Goal: Task Accomplishment & Management: Use online tool/utility

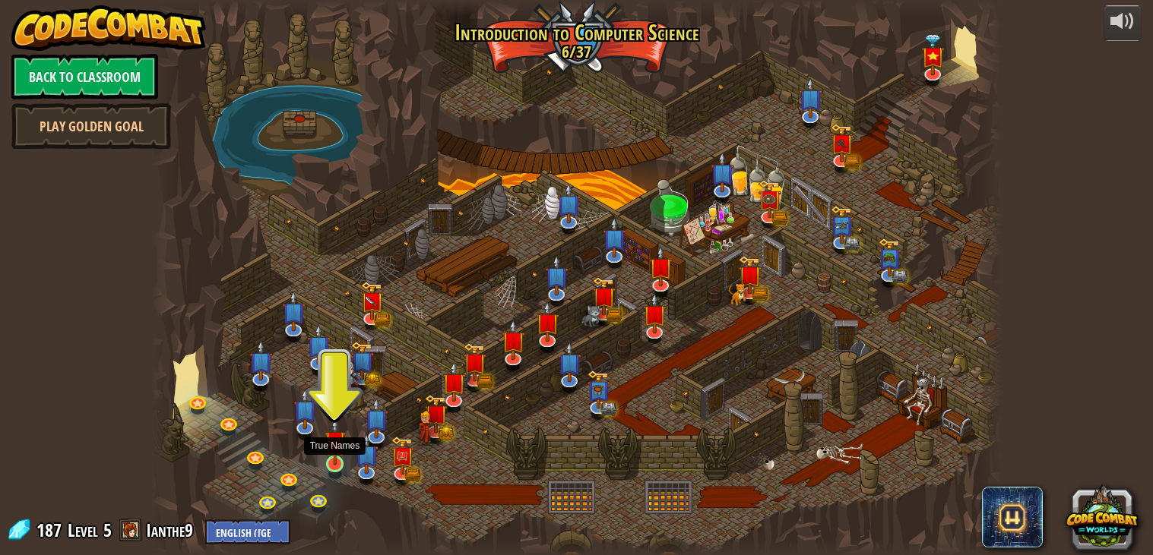
click at [341, 460] on img at bounding box center [334, 441] width 21 height 49
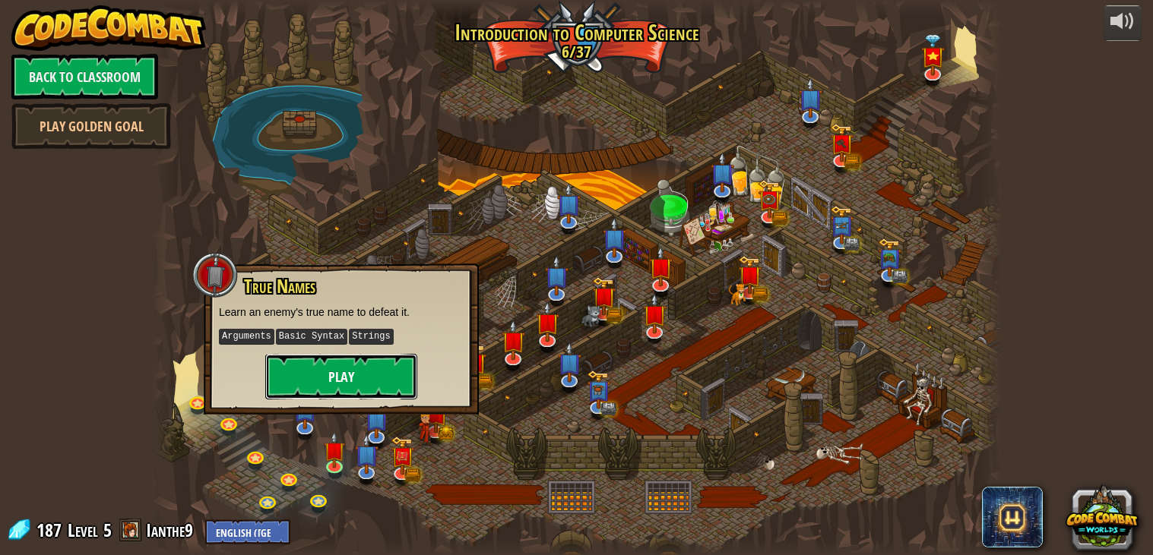
click at [323, 369] on button "Play" at bounding box center [341, 377] width 152 height 46
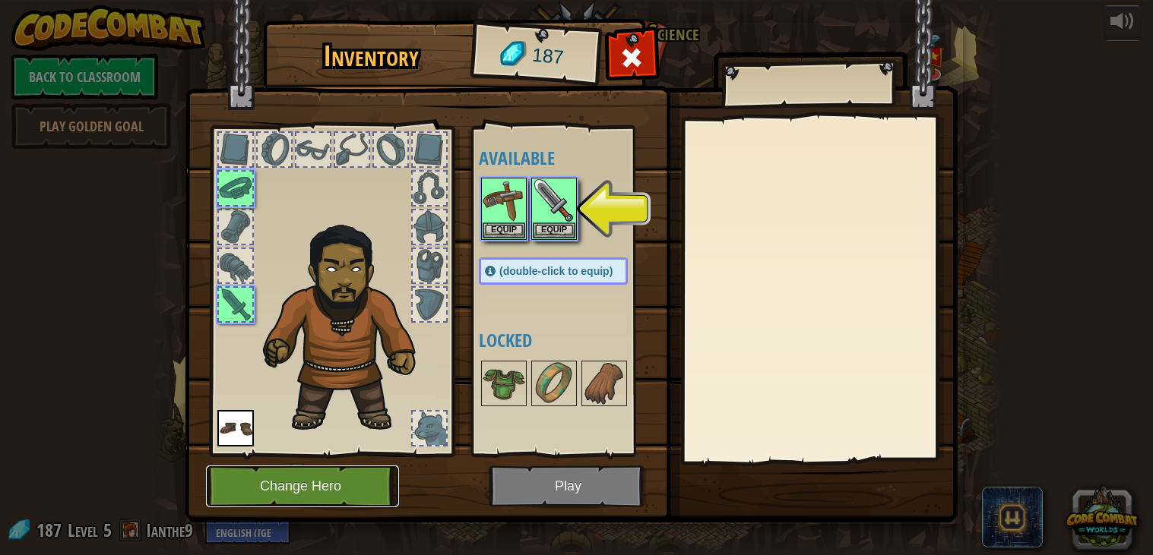
click at [339, 470] on button "Change Hero" at bounding box center [302, 487] width 193 height 42
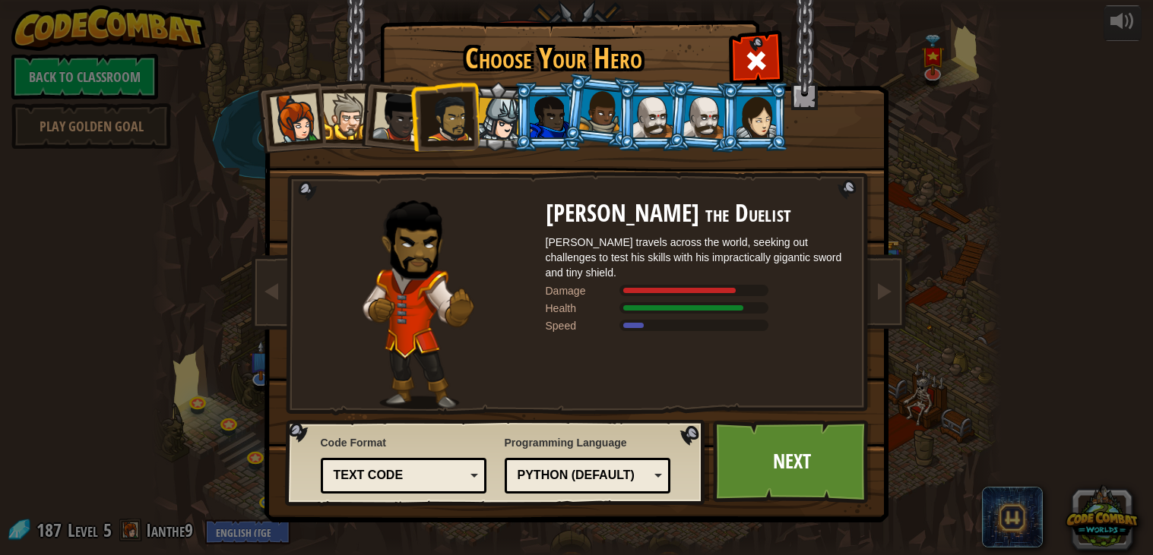
click at [789, 417] on img at bounding box center [580, 251] width 658 height 544
click at [793, 450] on link "Next" at bounding box center [792, 462] width 159 height 84
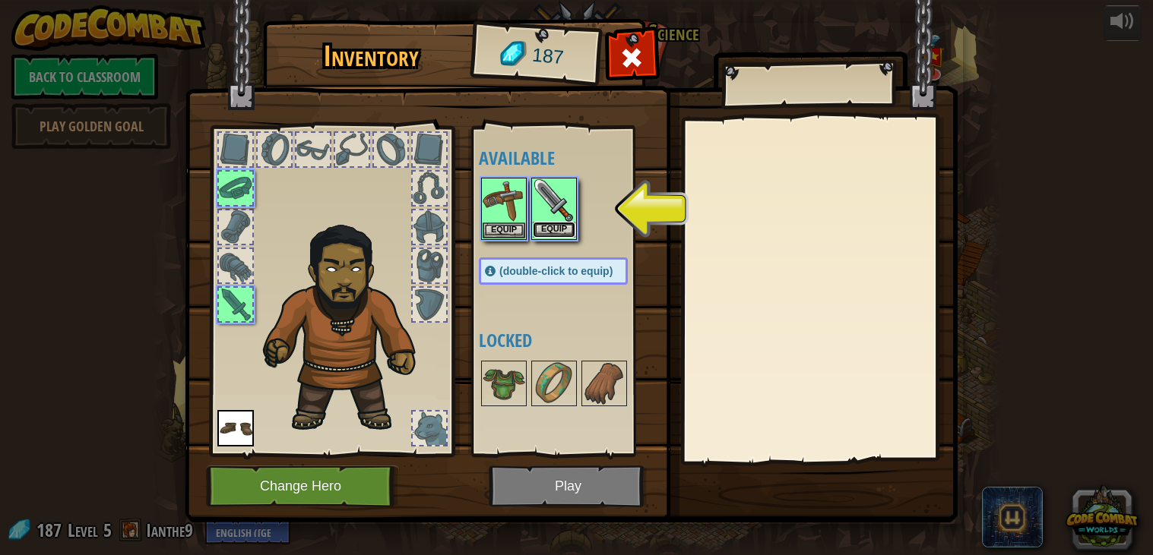
click at [555, 232] on button "Equip" at bounding box center [554, 230] width 43 height 16
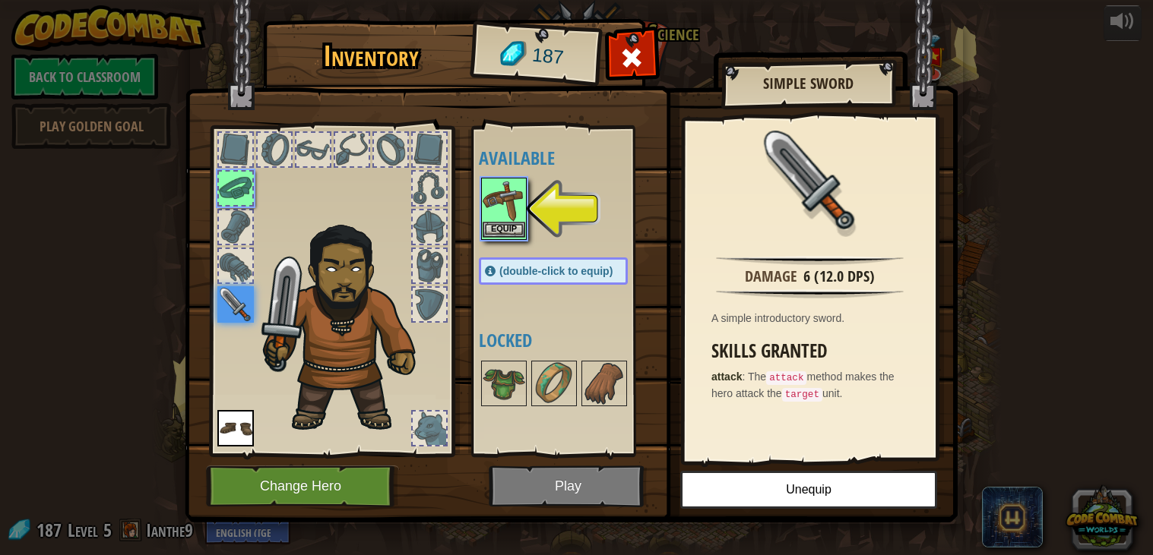
click at [488, 210] on img at bounding box center [503, 200] width 43 height 43
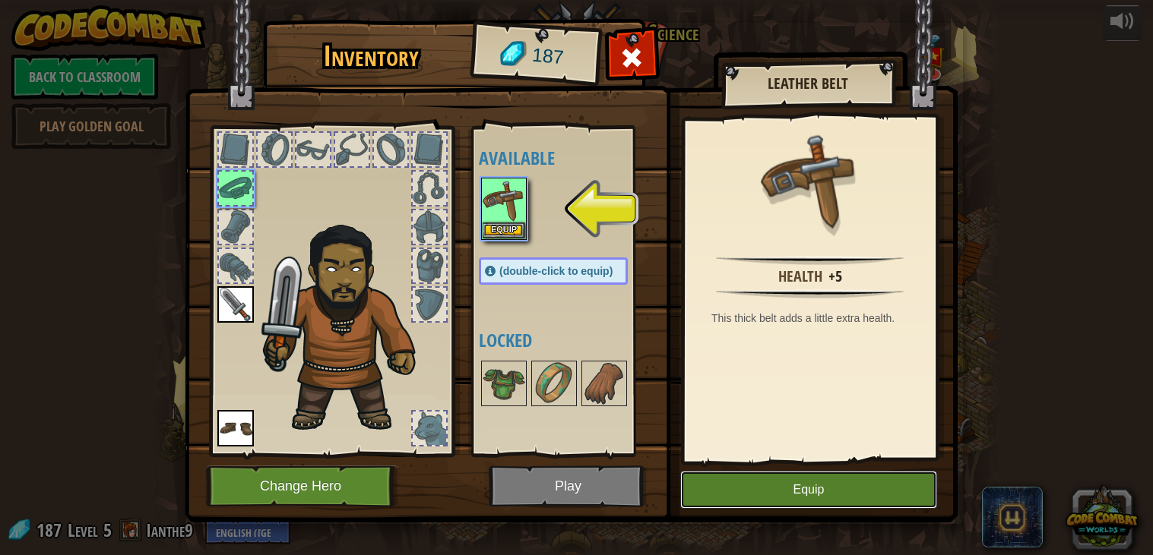
click at [862, 490] on button "Equip" at bounding box center [808, 490] width 257 height 38
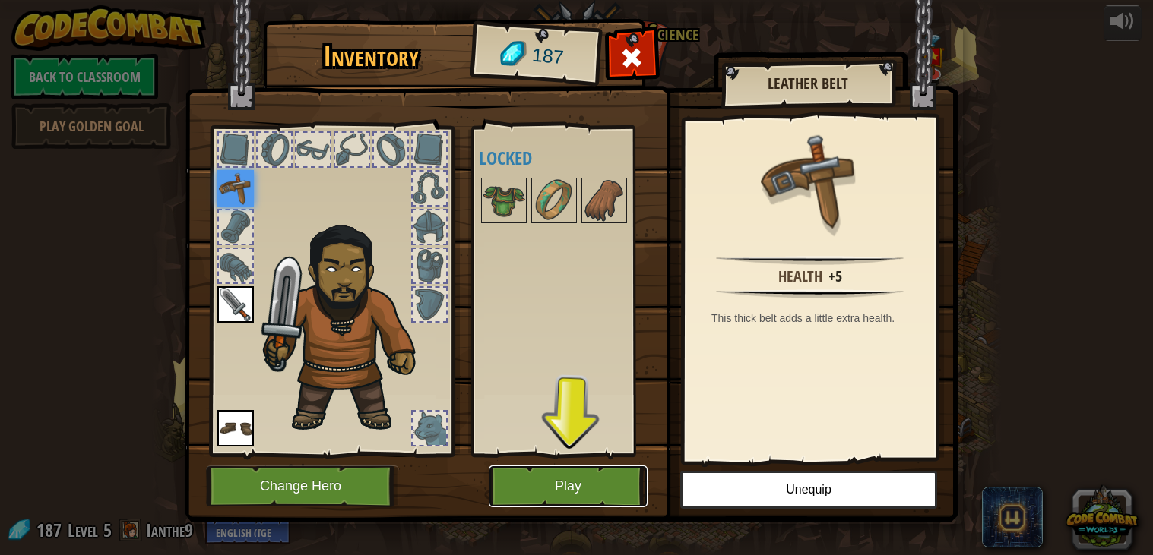
click at [585, 479] on button "Play" at bounding box center [568, 487] width 159 height 42
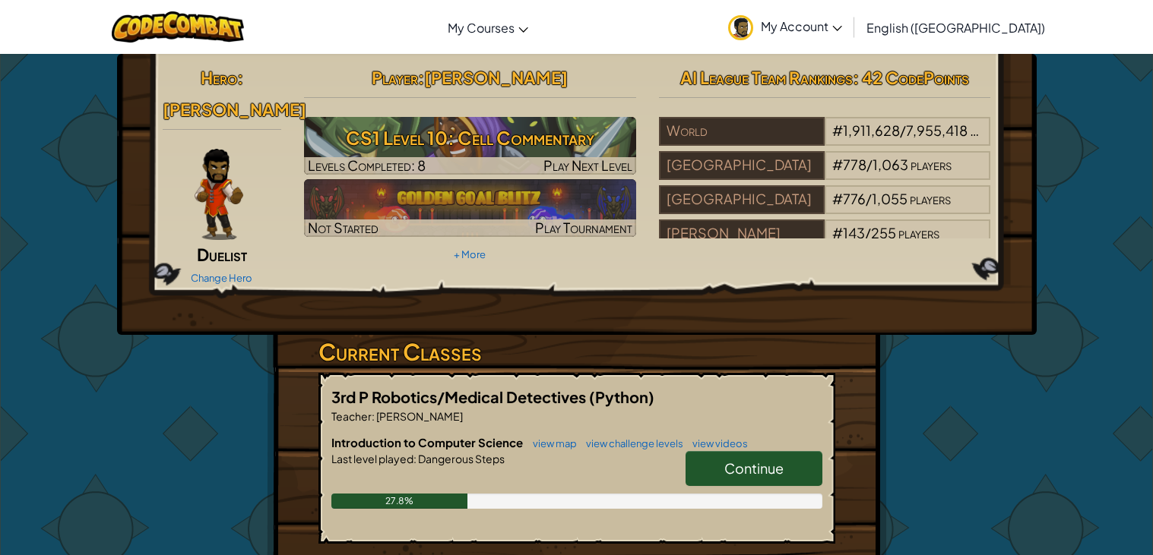
click at [758, 467] on span "Continue" at bounding box center [753, 468] width 59 height 17
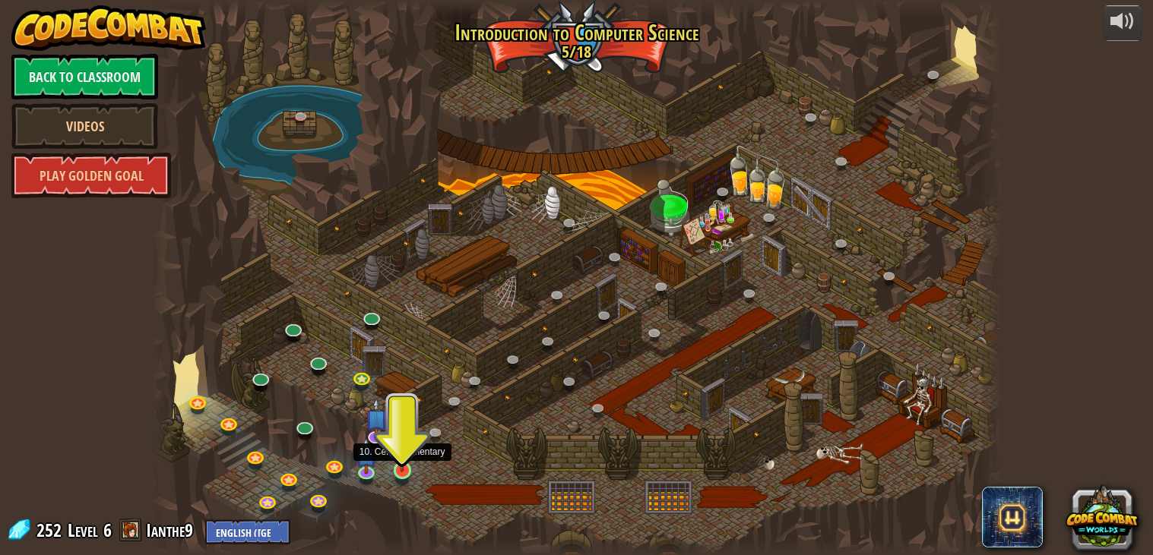
click at [405, 457] on img at bounding box center [401, 448] width 21 height 49
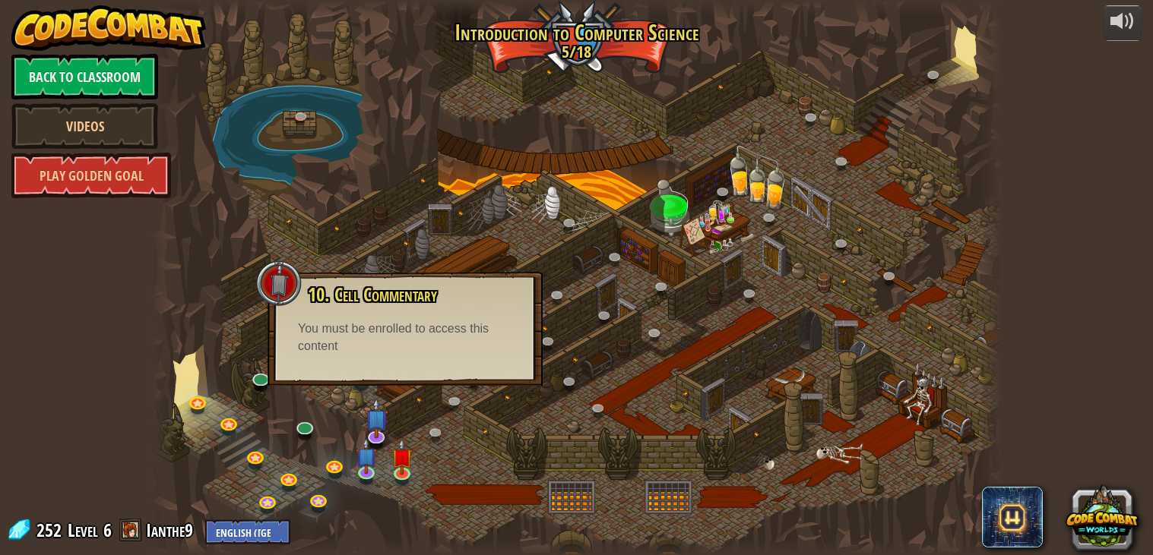
click at [356, 318] on div "10. Cell Commentary Trapped in a prison cell with the famous wizard! Say the pa…" at bounding box center [405, 320] width 245 height 71
click at [261, 533] on select "English ([GEOGRAPHIC_DATA]) English ([GEOGRAPHIC_DATA]) 简体中文 繁體中文 русский españ…" at bounding box center [247, 532] width 85 height 25
select select "az"
click at [205, 520] on select "English ([GEOGRAPHIC_DATA]) English ([GEOGRAPHIC_DATA]) 简体中文 繁體中文 русский españ…" at bounding box center [247, 532] width 85 height 25
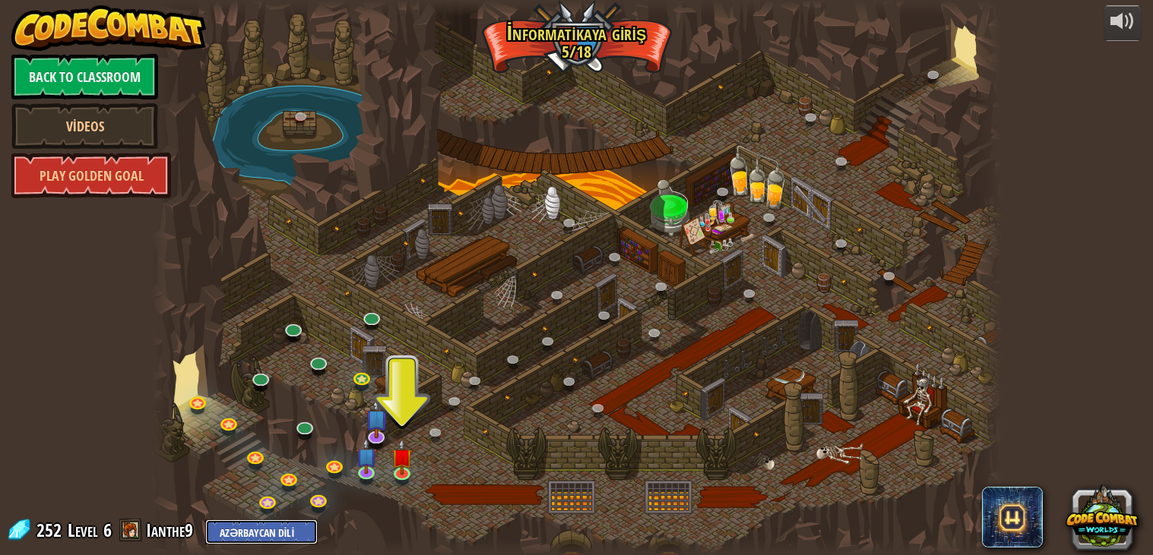
click at [256, 532] on select "English ([GEOGRAPHIC_DATA]) English ([GEOGRAPHIC_DATA]) 简体中文 繁體中文 русский españ…" at bounding box center [261, 532] width 112 height 25
select select "mn"
click at [205, 520] on select "English ([GEOGRAPHIC_DATA]) English ([GEOGRAPHIC_DATA]) 简体中文 繁體中文 русский españ…" at bounding box center [261, 532] width 112 height 25
select select "mn"
click at [266, 537] on select "English ([GEOGRAPHIC_DATA]) English ([GEOGRAPHIC_DATA]) 简体中文 繁體中文 русский españ…" at bounding box center [261, 532] width 112 height 25
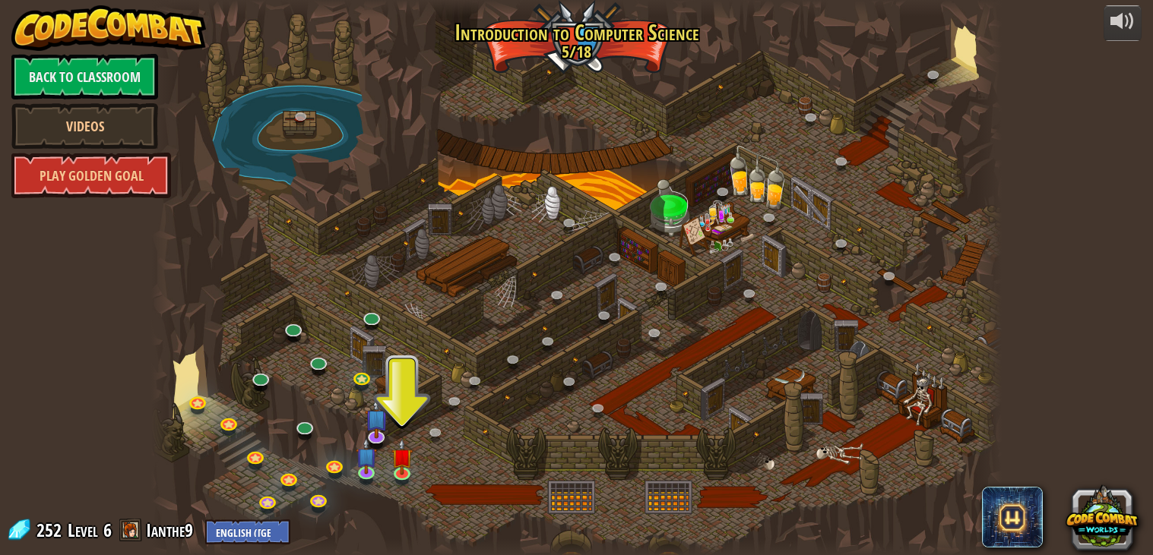
click at [394, 413] on div at bounding box center [576, 278] width 851 height 556
click at [397, 447] on img at bounding box center [401, 448] width 21 height 49
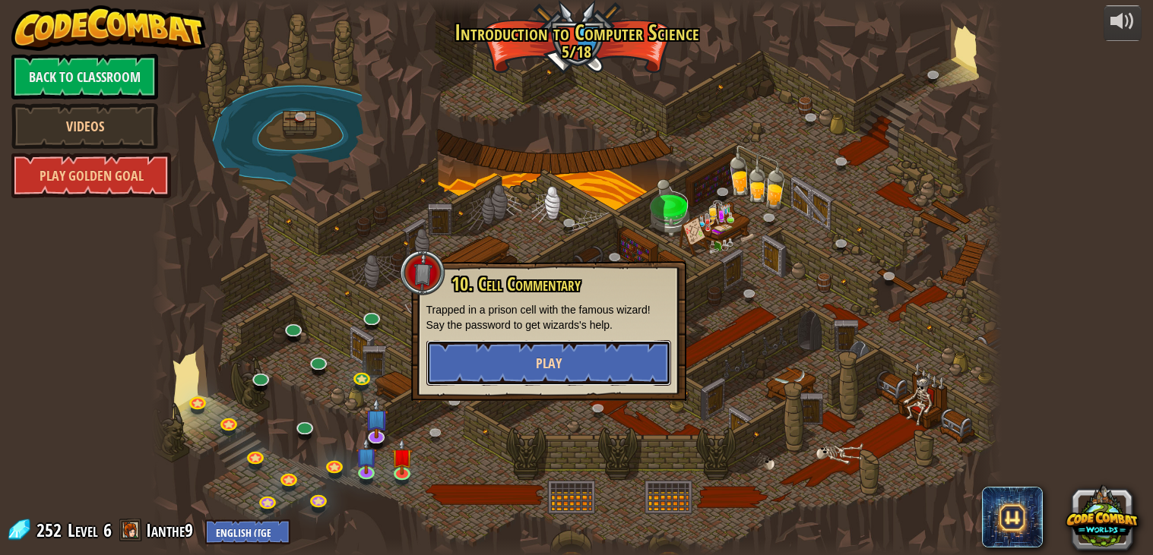
click at [564, 368] on button "Play" at bounding box center [548, 363] width 245 height 46
